Goal: Information Seeking & Learning: Learn about a topic

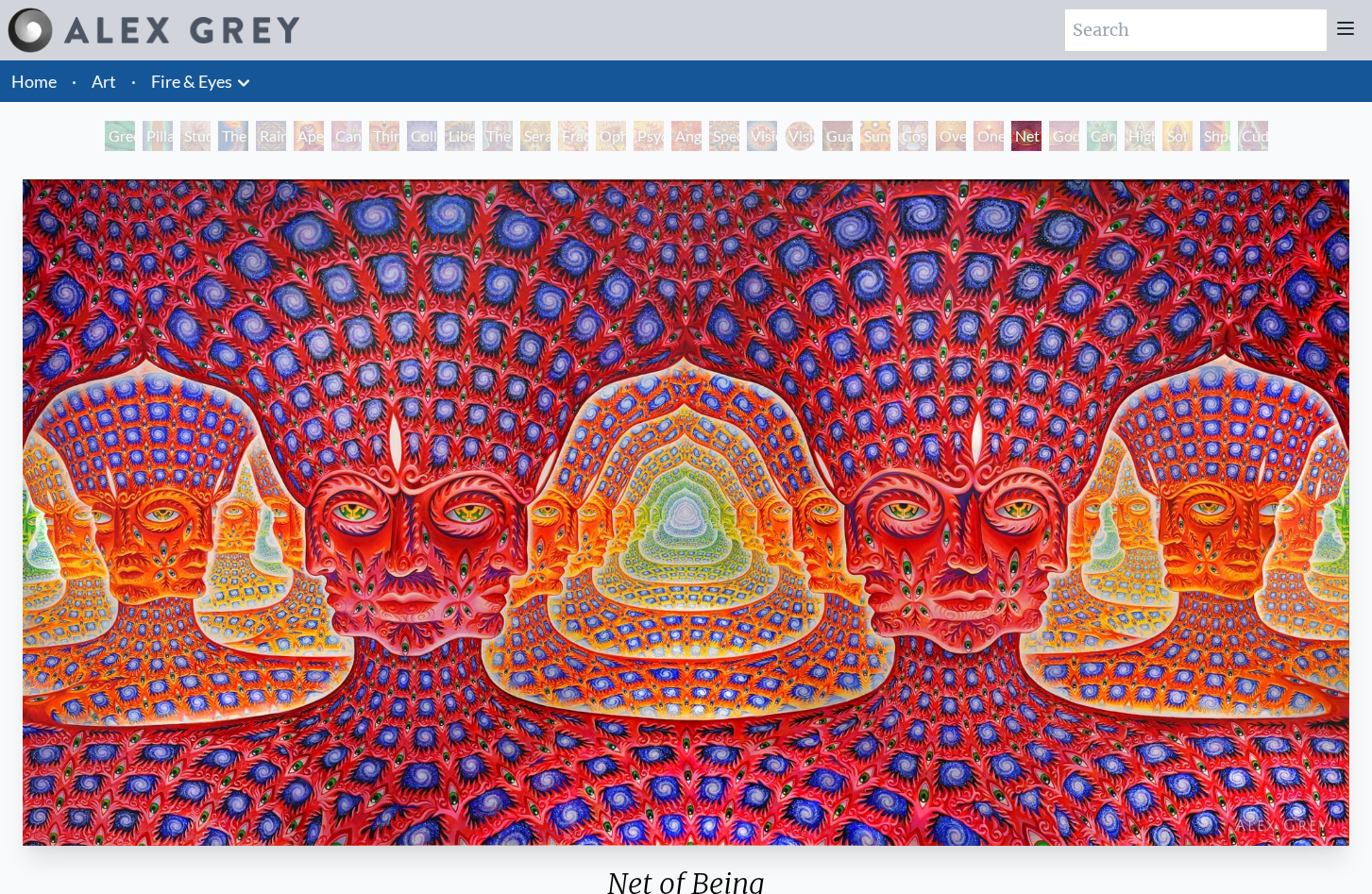
click at [105, 86] on link "Art" at bounding box center [103, 80] width 24 height 26
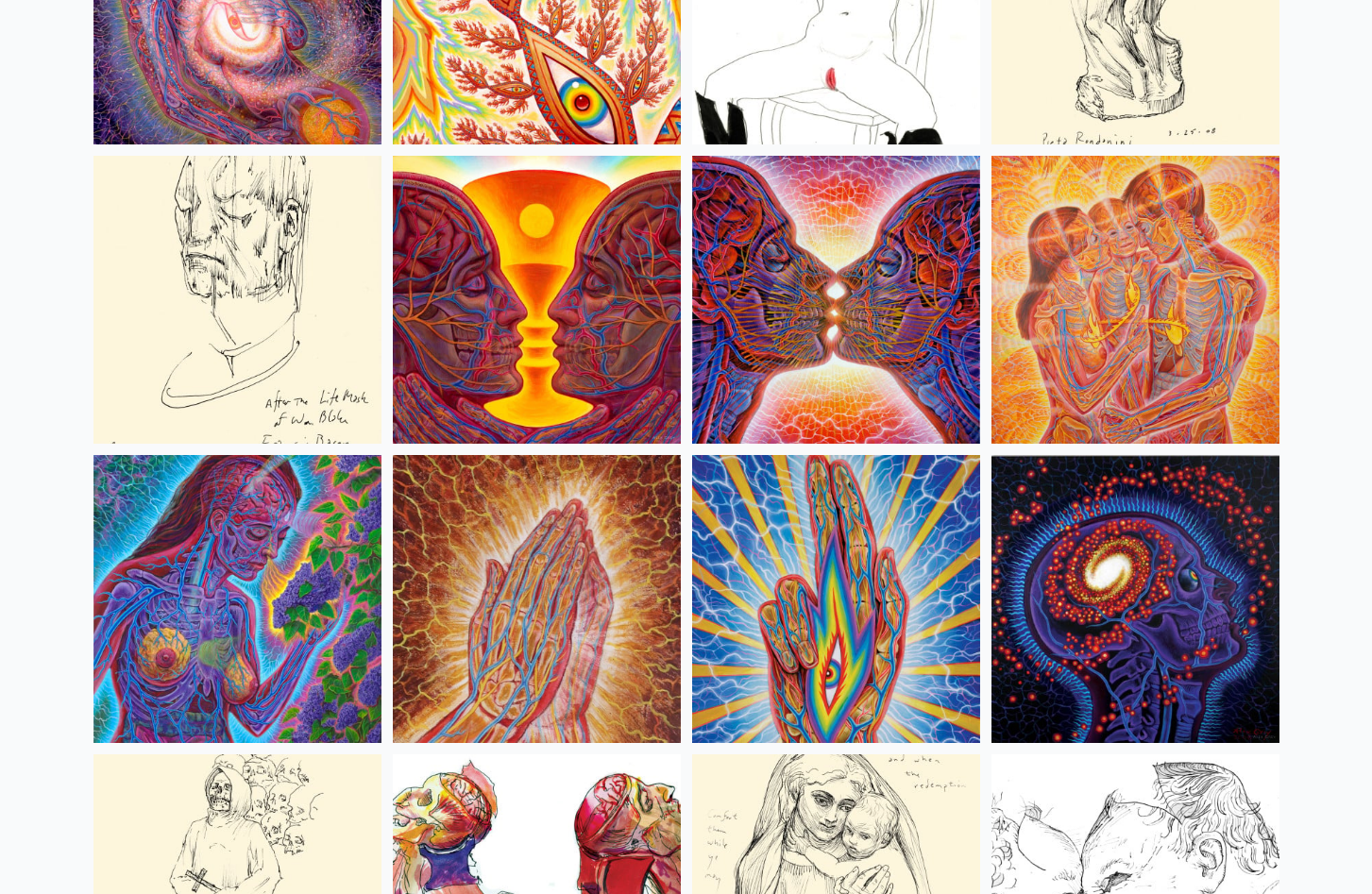
scroll to position [6647, 0]
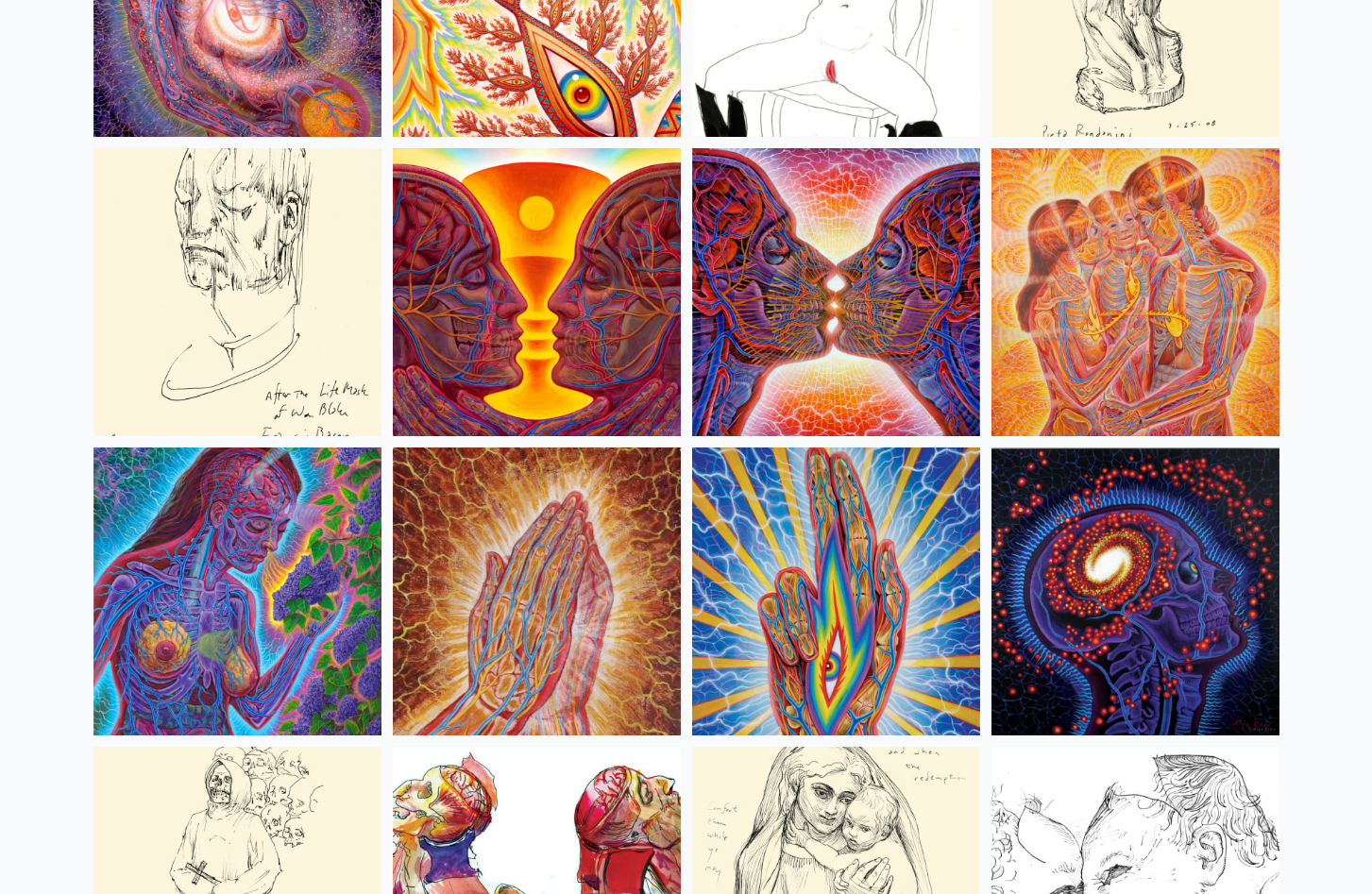
click at [615, 312] on img at bounding box center [536, 292] width 288 height 288
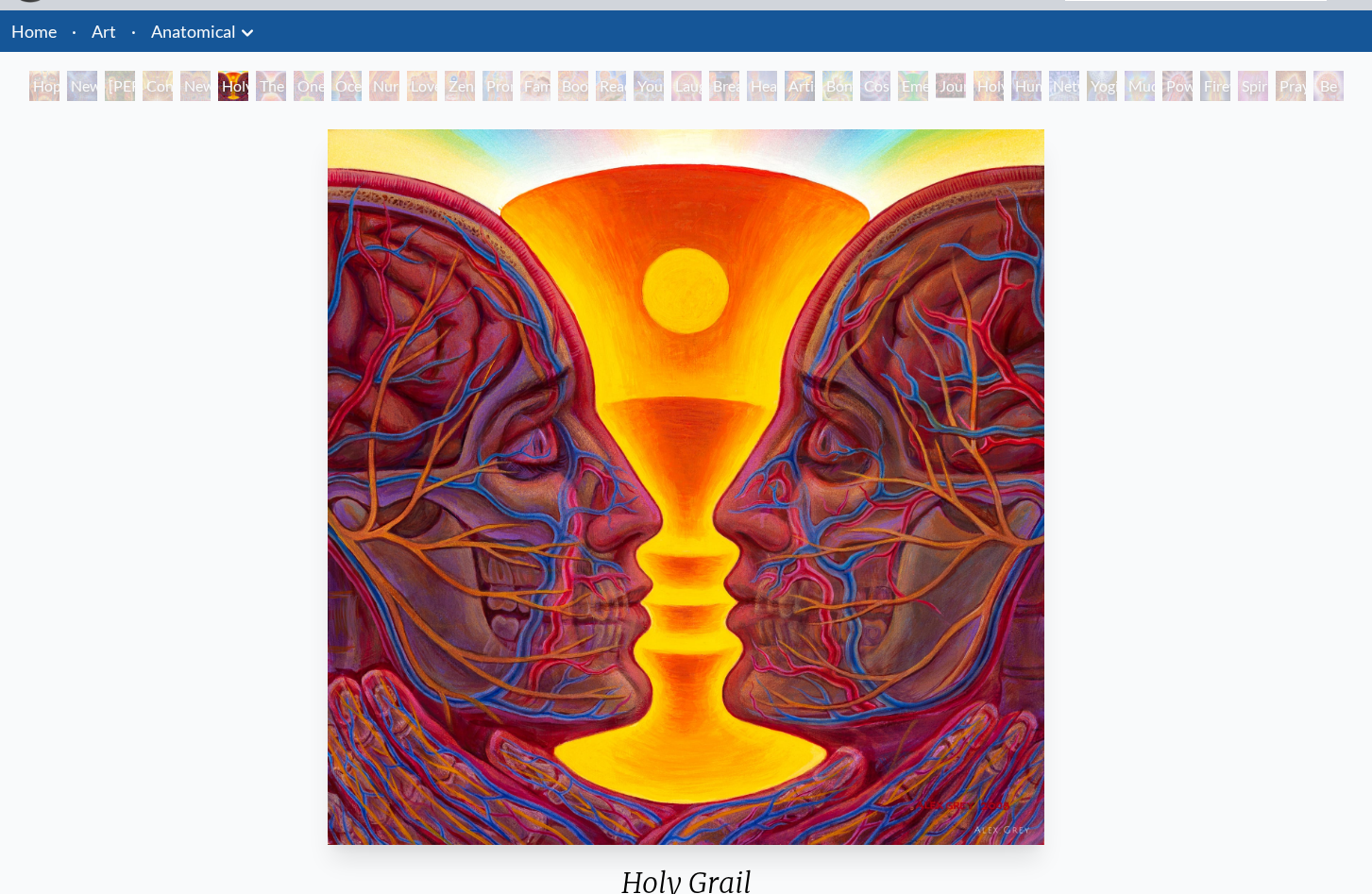
scroll to position [45, 0]
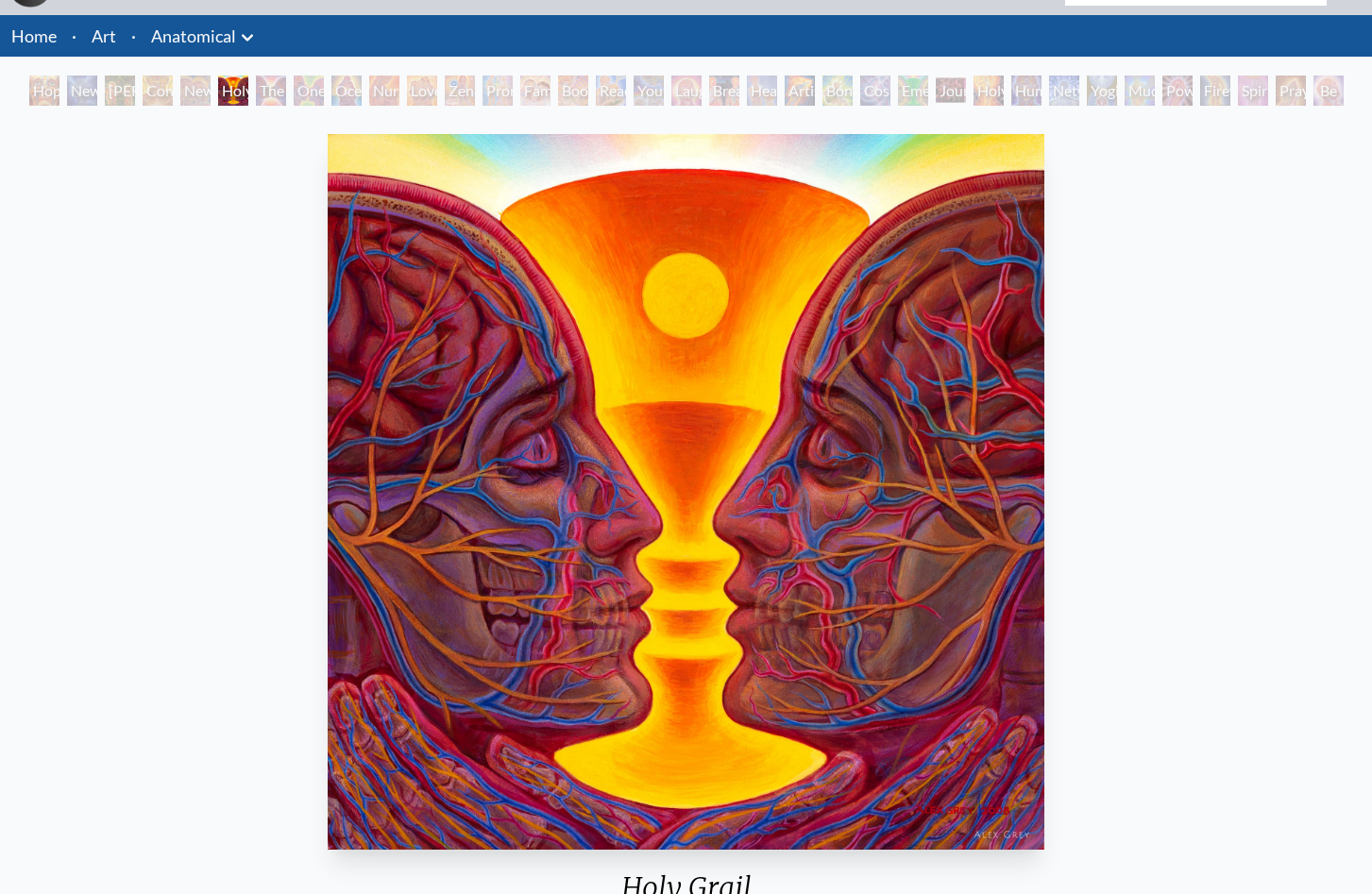
click at [0, 0] on body "Art Writings About ·" at bounding box center [686, 633] width 1372 height 1358
